Goal: Task Accomplishment & Management: Complete application form

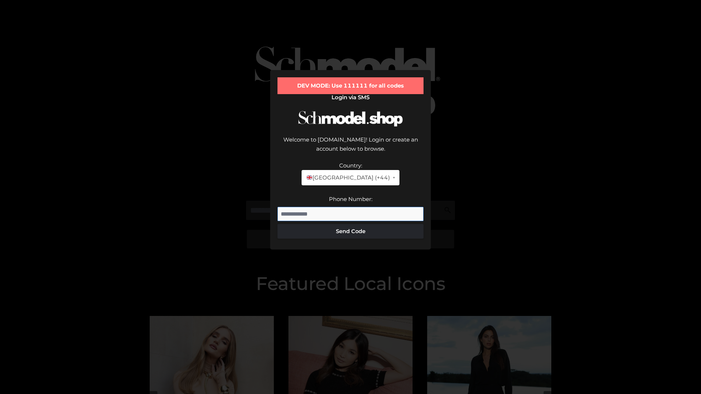
click at [350, 207] on input "Phone Number:" at bounding box center [350, 214] width 146 height 15
type input "**********"
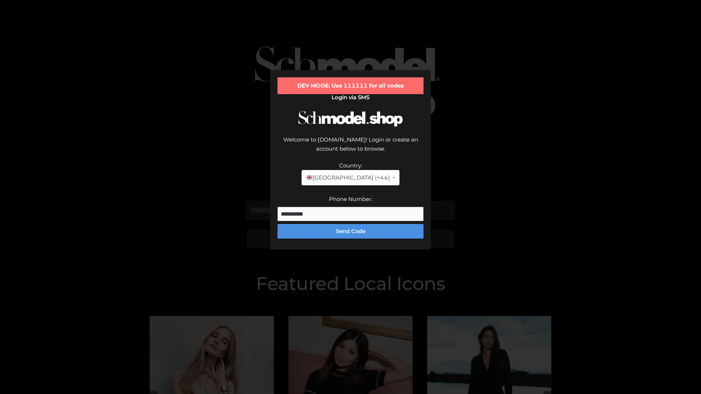
click at [350, 224] on button "Send Code" at bounding box center [350, 231] width 146 height 15
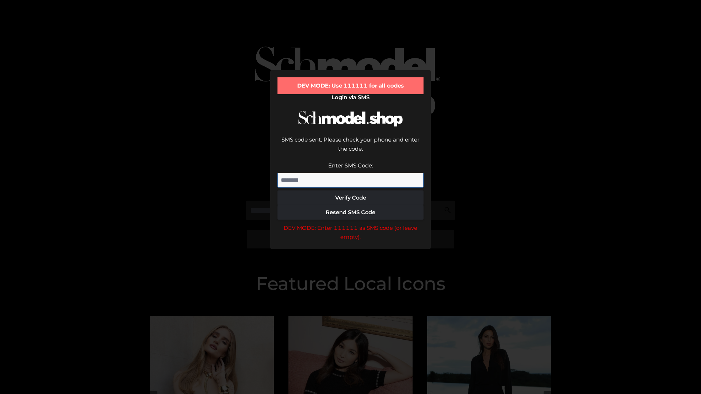
click at [350, 173] on input "Enter SMS Code:" at bounding box center [350, 180] width 146 height 15
type input "******"
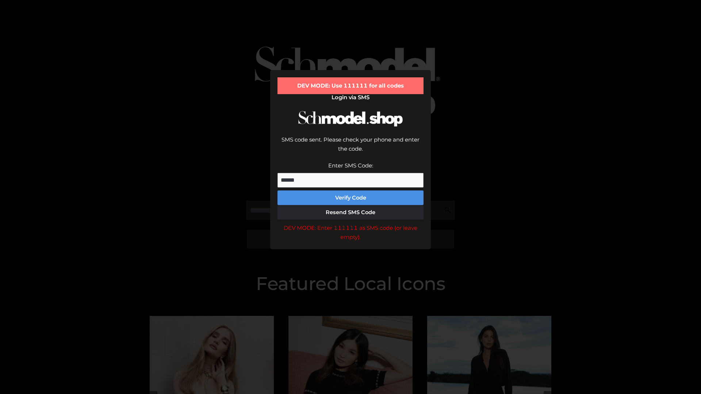
click at [350, 191] on button "Verify Code" at bounding box center [350, 198] width 146 height 15
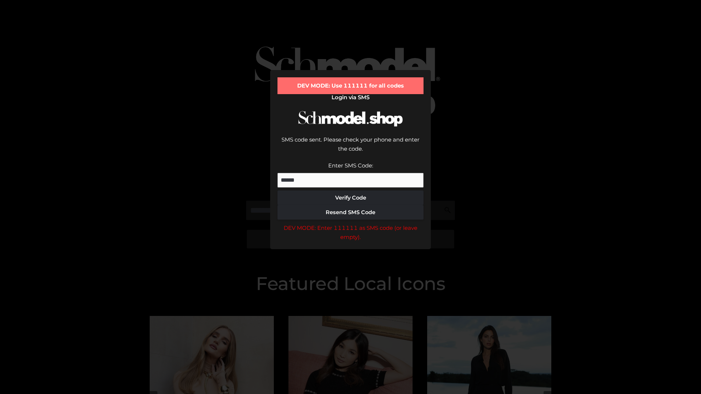
click at [350, 223] on div "DEV MODE: Enter 111111 as SMS code (or leave empty)." at bounding box center [350, 232] width 146 height 19
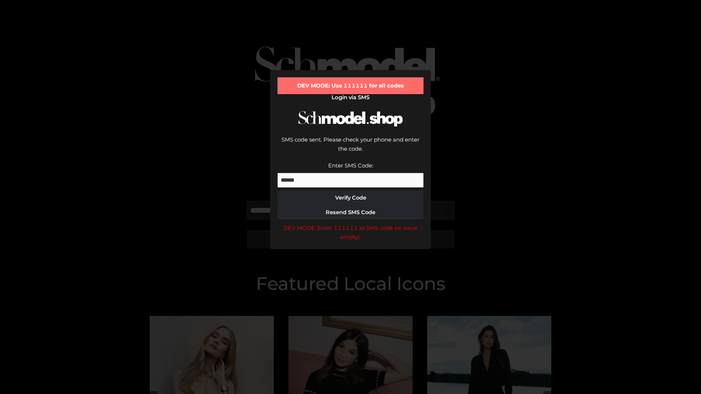
click at [350, 223] on div "DEV MODE: Enter 111111 as SMS code (or leave empty)." at bounding box center [350, 232] width 146 height 19
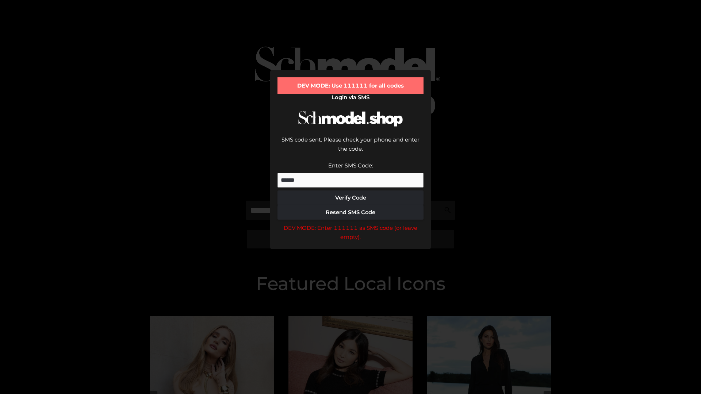
click at [350, 223] on div "DEV MODE: Enter 111111 as SMS code (or leave empty)." at bounding box center [350, 232] width 146 height 19
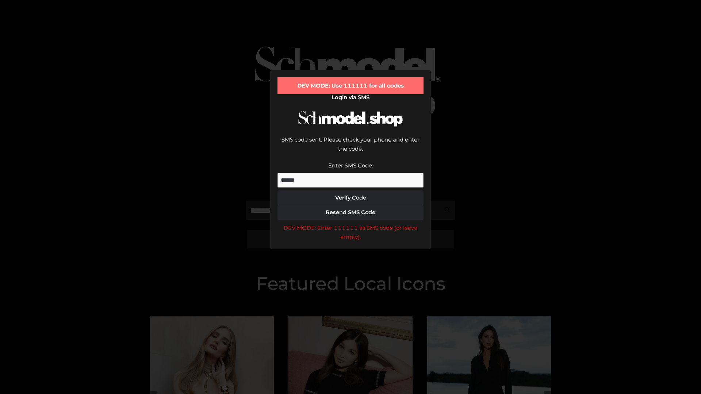
click at [350, 223] on div "DEV MODE: Enter 111111 as SMS code (or leave empty)." at bounding box center [350, 232] width 146 height 19
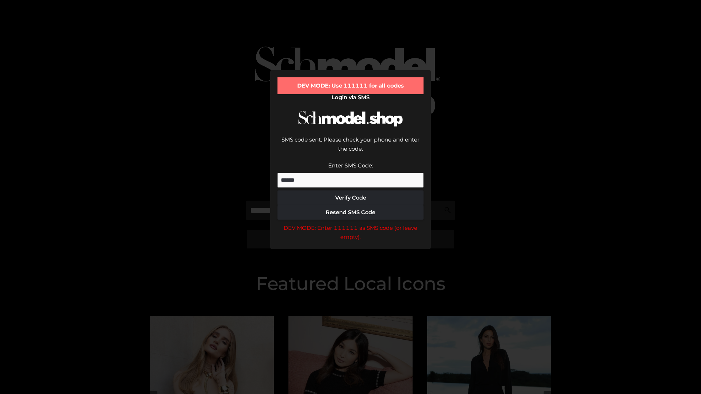
click at [350, 223] on div "DEV MODE: Enter 111111 as SMS code (or leave empty)." at bounding box center [350, 232] width 146 height 19
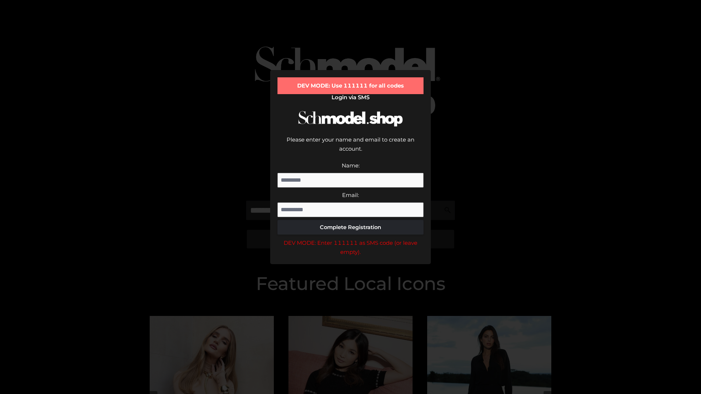
click at [350, 238] on div "DEV MODE: Enter 111111 as SMS code (or leave empty)." at bounding box center [350, 247] width 146 height 19
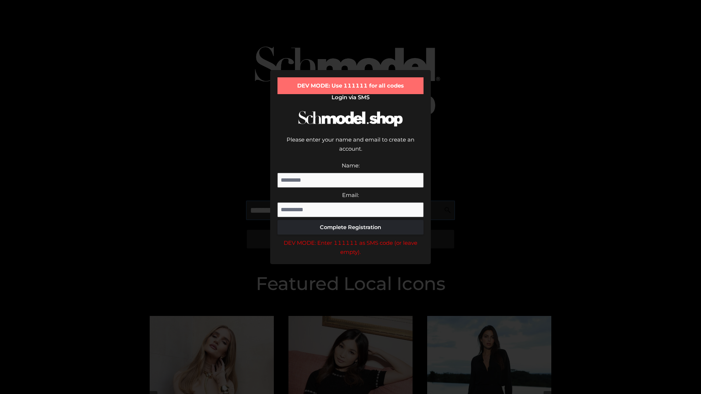
scroll to position [0, 27]
click at [350, 238] on div "DEV MODE: Enter 111111 as SMS code (or leave empty)." at bounding box center [350, 247] width 146 height 19
type input "**********"
click at [350, 238] on div "DEV MODE: Enter 111111 as SMS code (or leave empty)." at bounding box center [350, 247] width 146 height 19
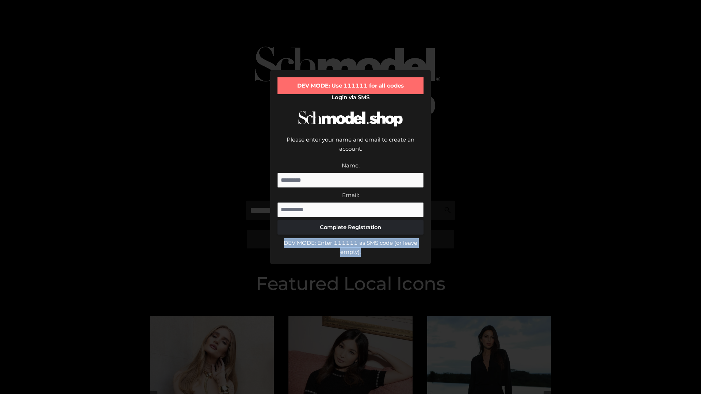
scroll to position [0, 0]
